Goal: Book appointment/travel/reservation

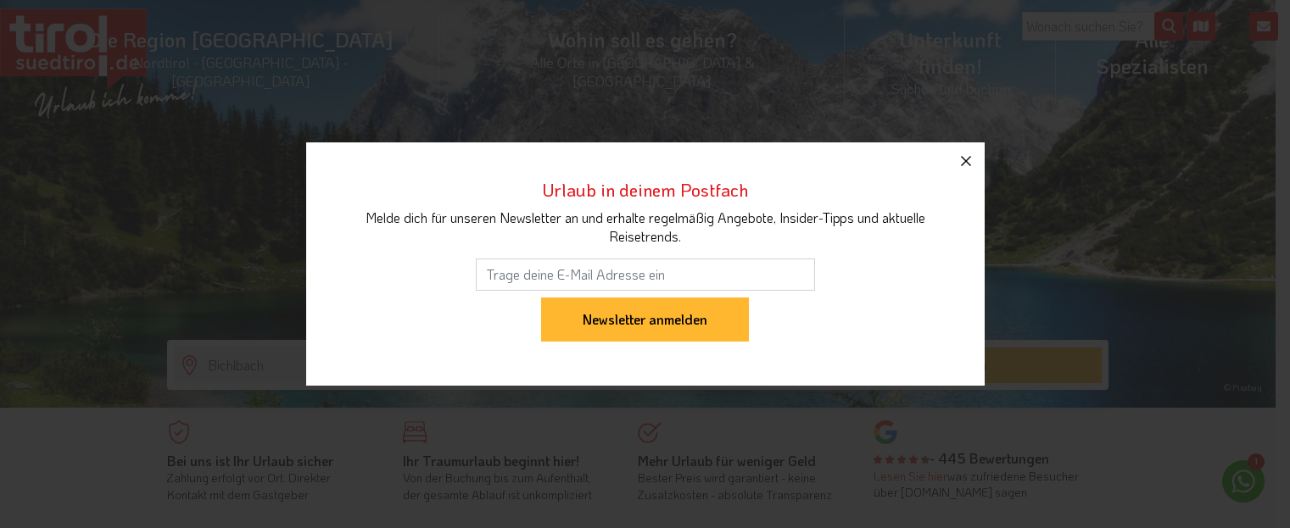
click at [968, 162] on icon "button" at bounding box center [966, 161] width 20 height 20
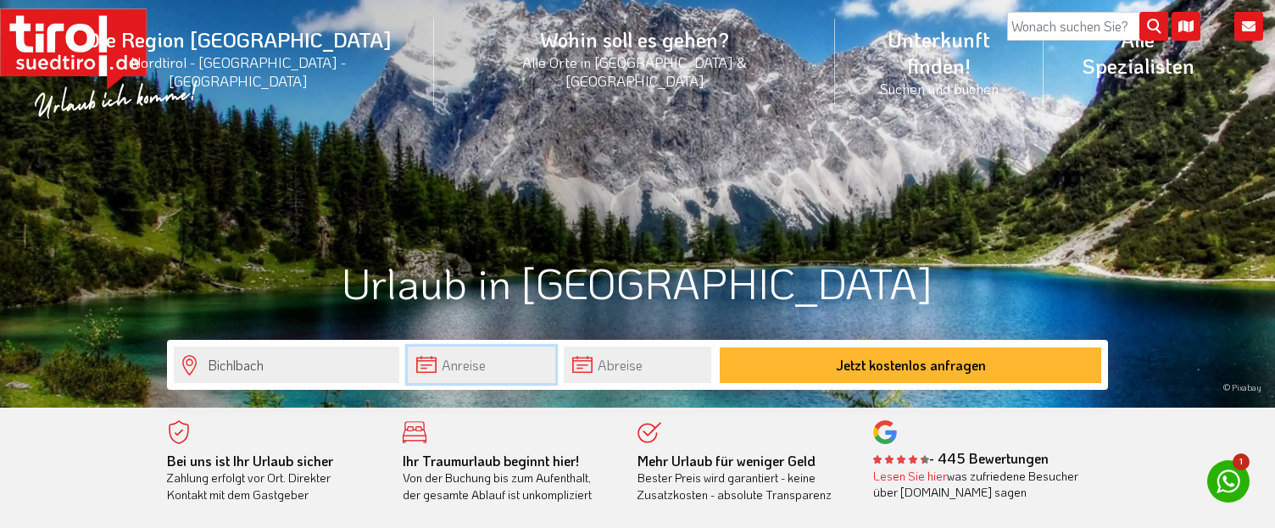
click at [491, 360] on input "text" at bounding box center [482, 365] width 148 height 36
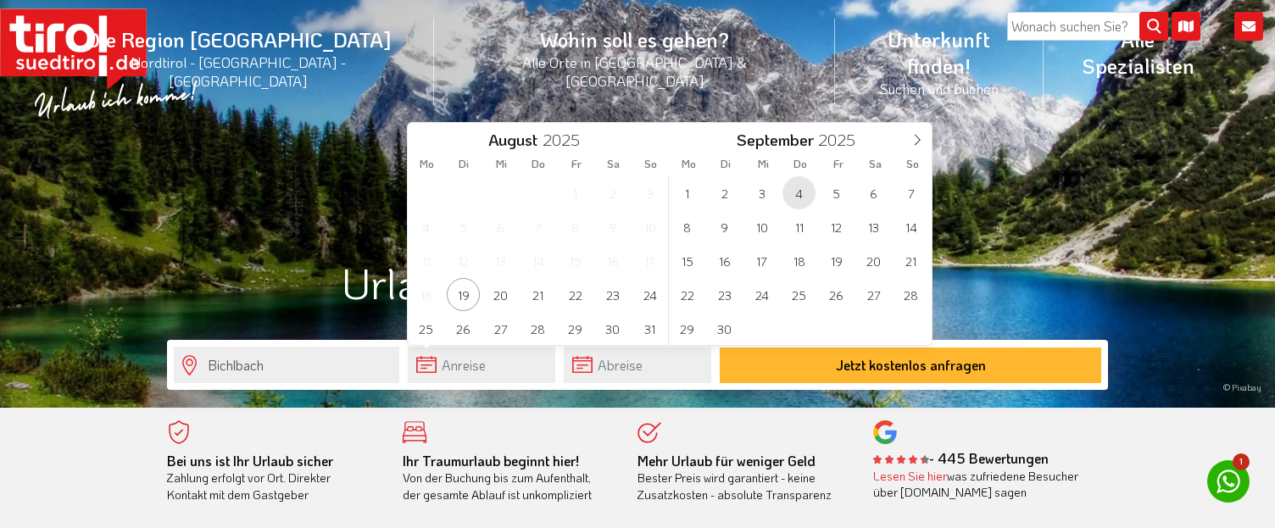
click at [795, 192] on span "4" at bounding box center [799, 192] width 33 height 33
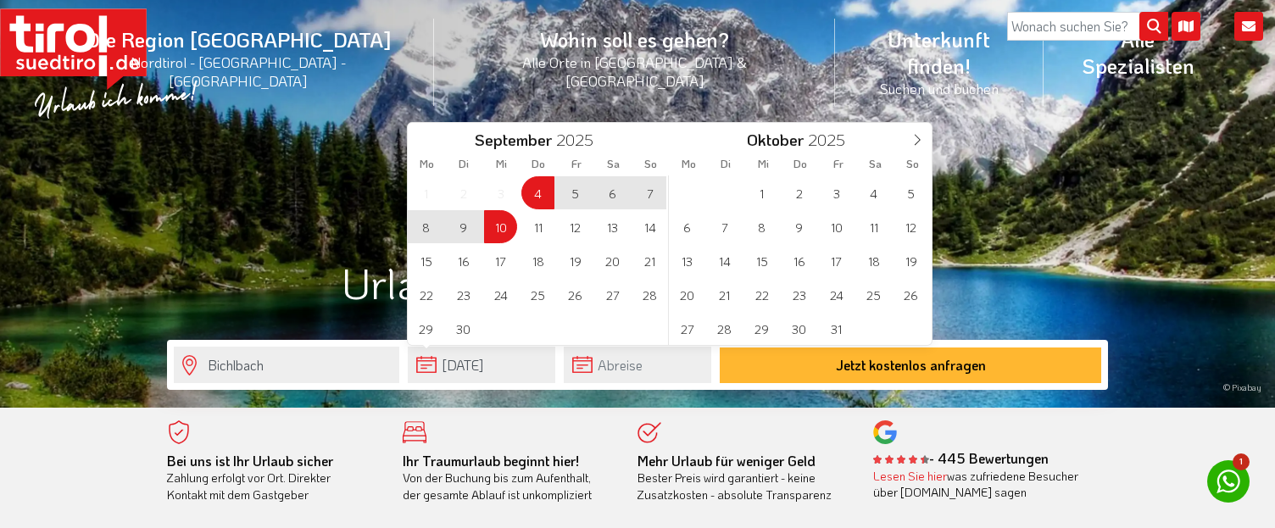
click at [500, 233] on span "10" at bounding box center [500, 226] width 33 height 33
type input "[DATE]"
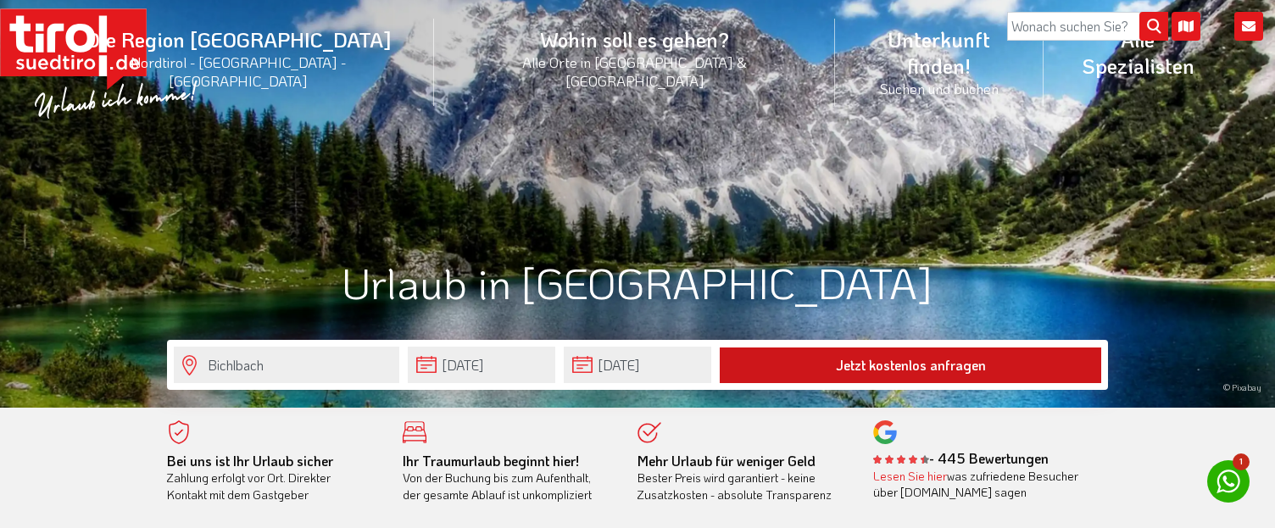
click at [792, 354] on button "Jetzt kostenlos anfragen" at bounding box center [911, 366] width 382 height 36
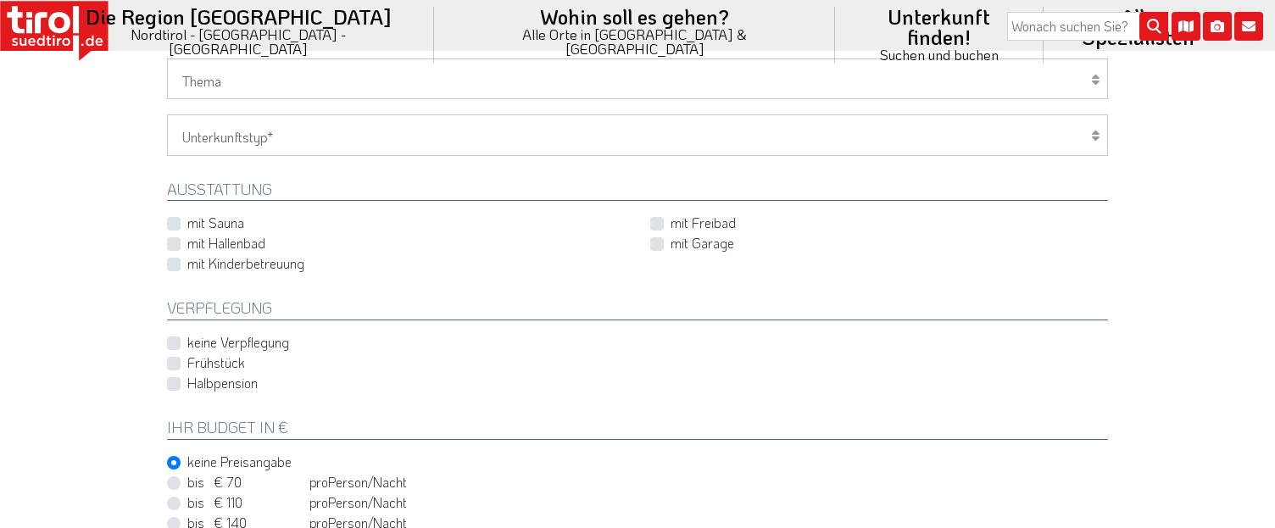
scroll to position [1297, 0]
